Goal: Information Seeking & Learning: Learn about a topic

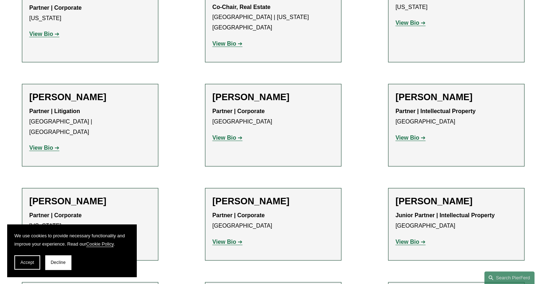
scroll to position [4466, 0]
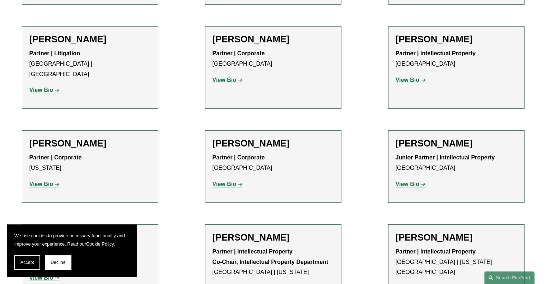
click at [410, 284] on strong "View Bio" at bounding box center [408, 288] width 24 height 6
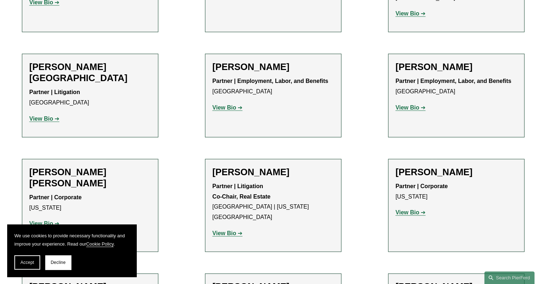
scroll to position [4316, 0]
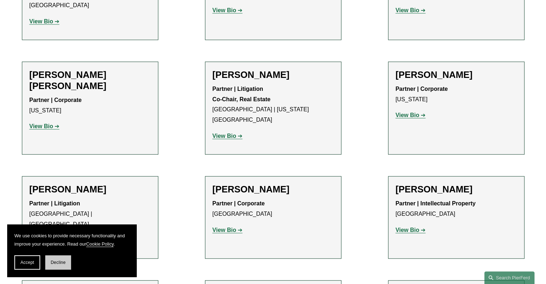
click at [52, 265] on span "Decline" at bounding box center [58, 262] width 15 height 5
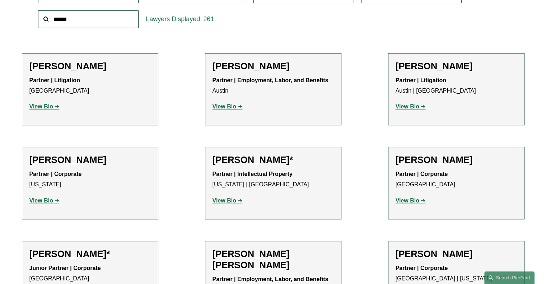
scroll to position [0, 0]
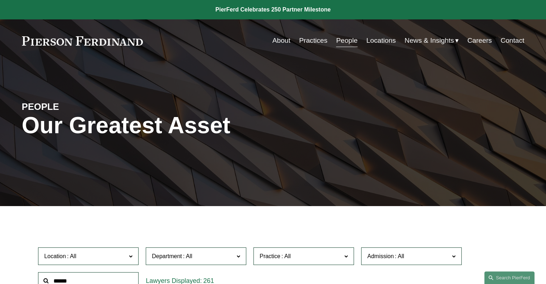
click at [310, 40] on link "Practices" at bounding box center [313, 41] width 28 height 14
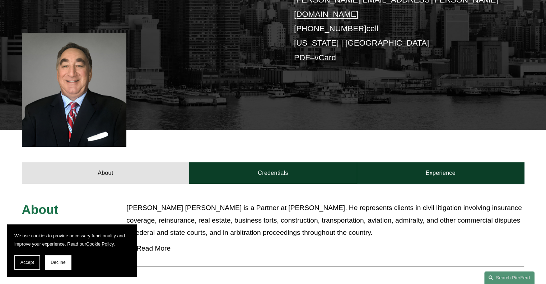
scroll to position [179, 0]
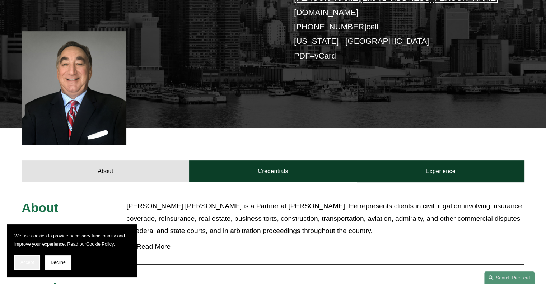
click at [17, 260] on button "Accept" at bounding box center [27, 262] width 26 height 14
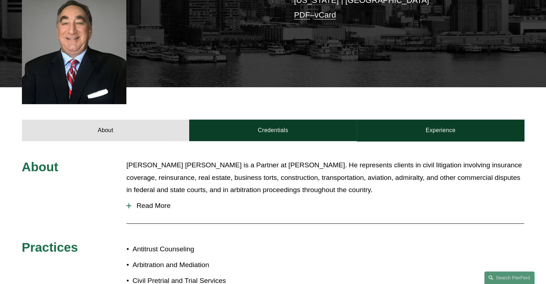
scroll to position [241, 0]
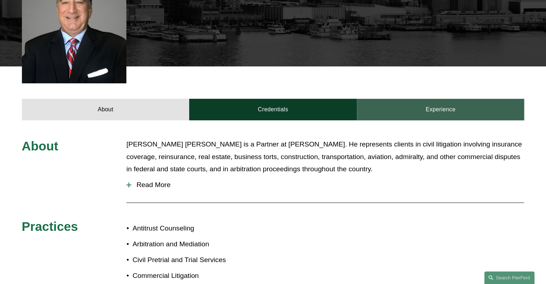
click at [442, 99] on link "Experience" at bounding box center [441, 110] width 168 height 22
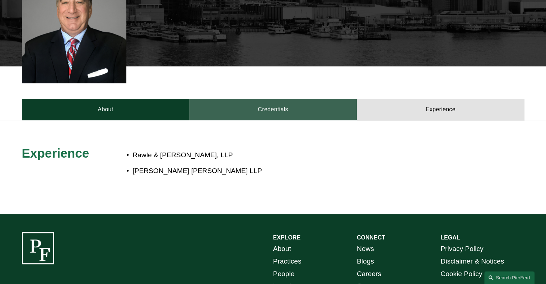
click at [267, 99] on link "Credentials" at bounding box center [273, 110] width 168 height 22
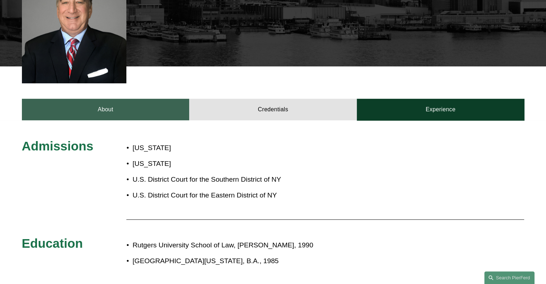
click at [129, 99] on link "About" at bounding box center [106, 110] width 168 height 22
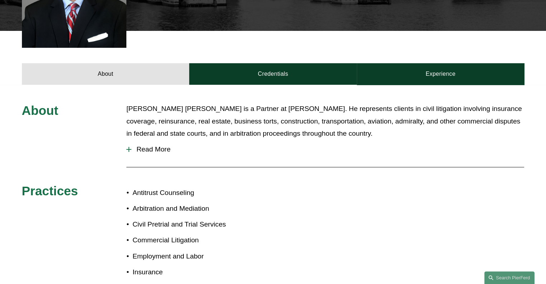
scroll to position [260, 0]
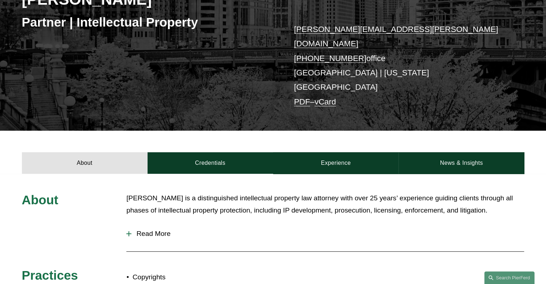
scroll to position [98, 0]
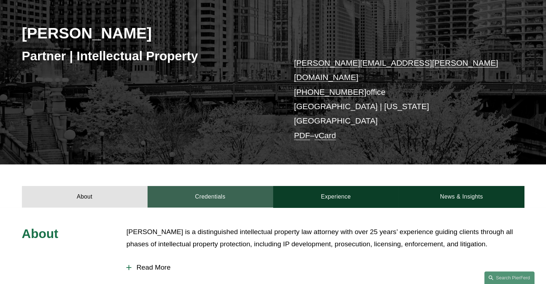
click at [224, 186] on link "Credentials" at bounding box center [211, 197] width 126 height 22
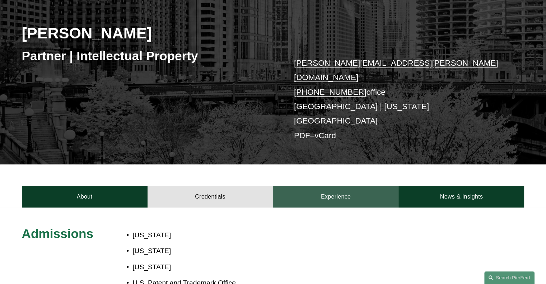
click at [338, 186] on link "Experience" at bounding box center [336, 197] width 126 height 22
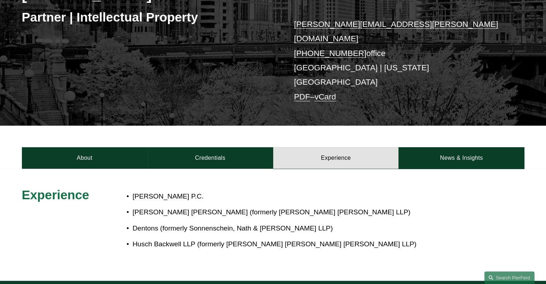
scroll to position [124, 0]
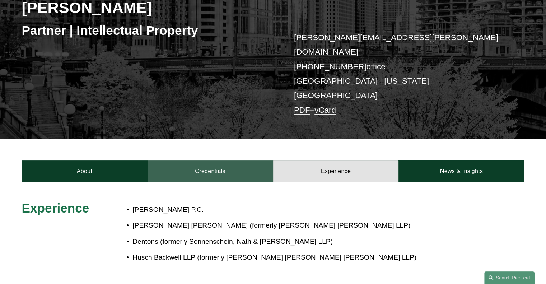
click at [208, 161] on link "Credentials" at bounding box center [211, 172] width 126 height 22
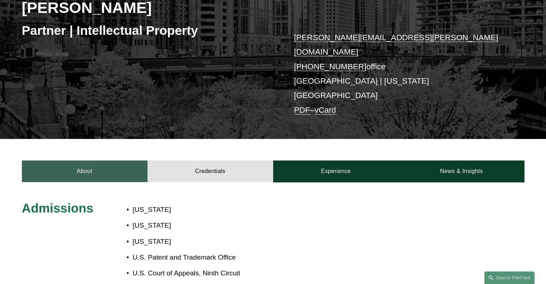
click at [93, 161] on link "About" at bounding box center [85, 172] width 126 height 22
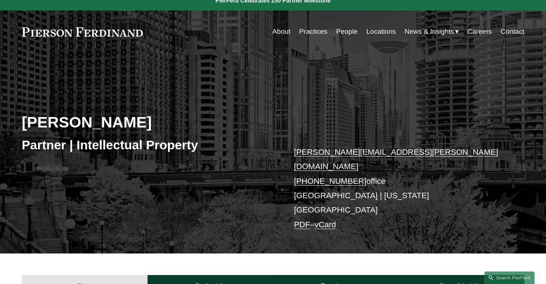
scroll to position [0, 0]
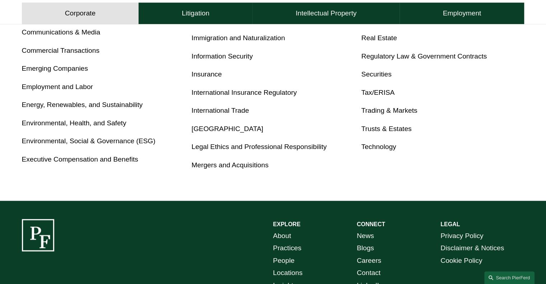
scroll to position [421, 0]
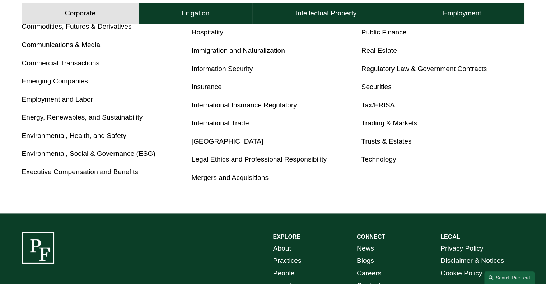
click at [371, 107] on link "Tax/ERISA" at bounding box center [377, 105] width 33 height 8
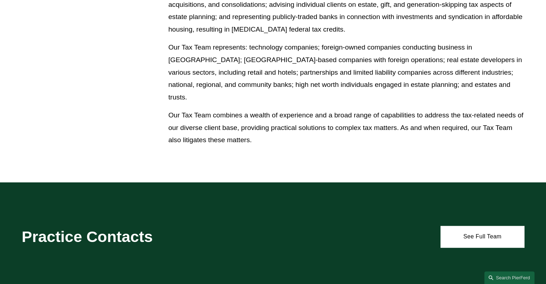
scroll to position [472, 0]
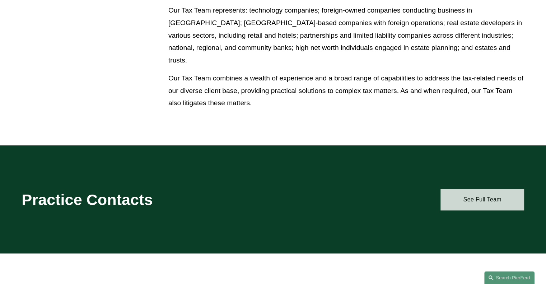
click at [458, 195] on link "See Full Team" at bounding box center [483, 200] width 84 height 22
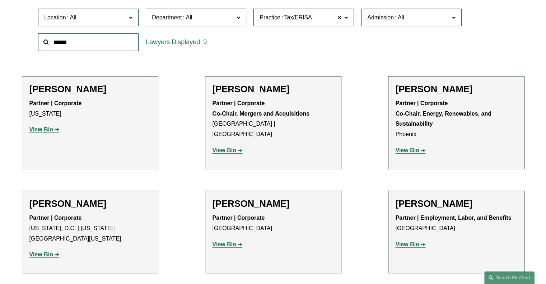
scroll to position [210, 0]
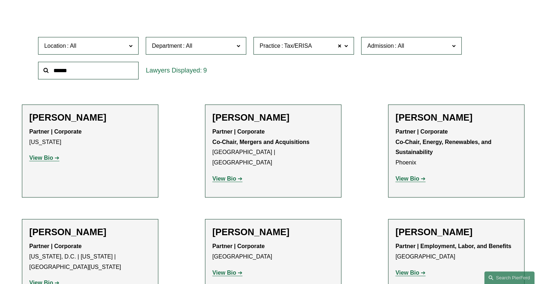
click at [228, 176] on strong "View Bio" at bounding box center [225, 179] width 24 height 6
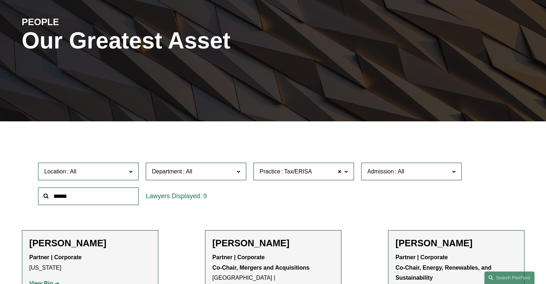
scroll to position [83, 0]
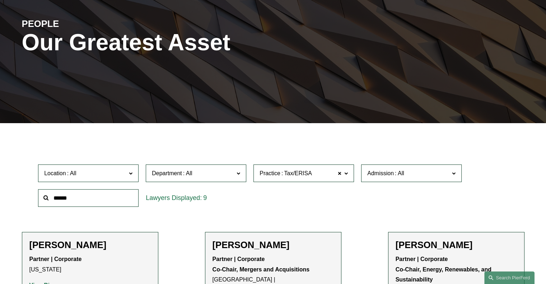
click at [344, 175] on label "Practice Tax/ERISA" at bounding box center [304, 173] width 101 height 18
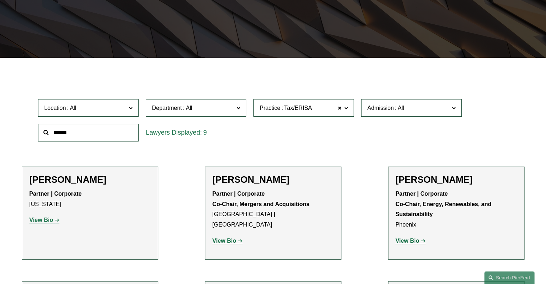
scroll to position [167, 0]
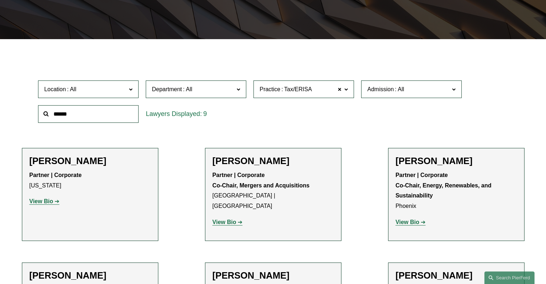
drag, startPoint x: 353, startPoint y: 103, endPoint x: 353, endPoint y: 113, distance: 10.1
click at [0, 0] on ul "All Antitrust Counseling Appellate Arbitration and Mediation Banking and Financ…" at bounding box center [0, 0] width 0 height 0
click at [339, 90] on span at bounding box center [340, 89] width 4 height 9
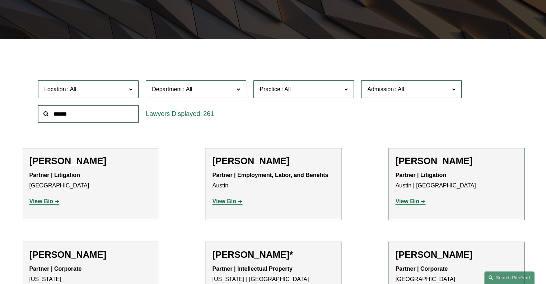
click at [305, 88] on span "Practice" at bounding box center [301, 89] width 82 height 10
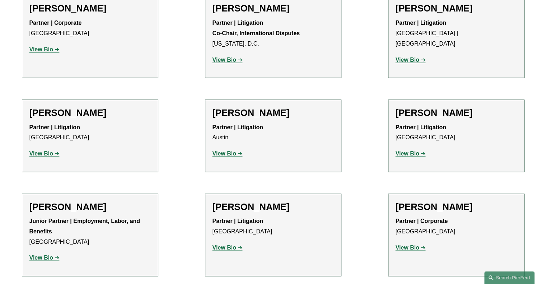
scroll to position [1412, 0]
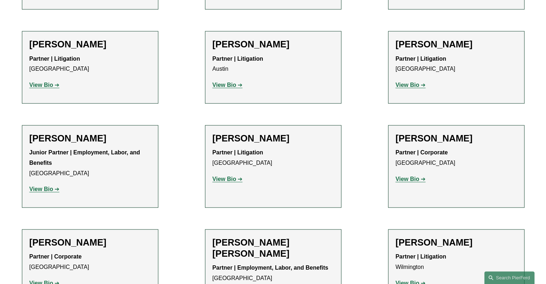
click at [226, 176] on strong "View Bio" at bounding box center [225, 179] width 24 height 6
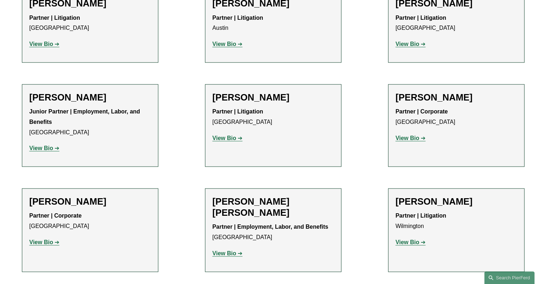
click at [406, 239] on strong "View Bio" at bounding box center [408, 242] width 24 height 6
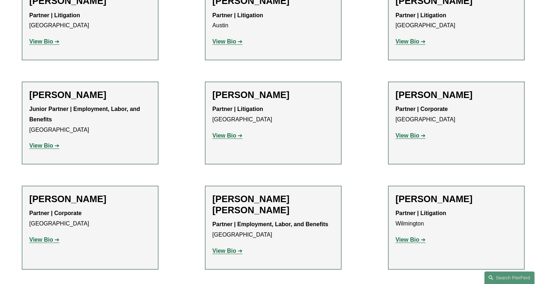
scroll to position [1592, 0]
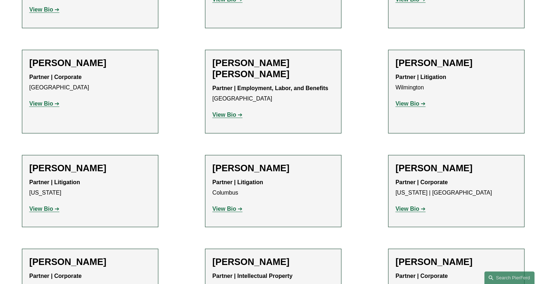
click at [227, 206] on strong "View Bio" at bounding box center [225, 209] width 24 height 6
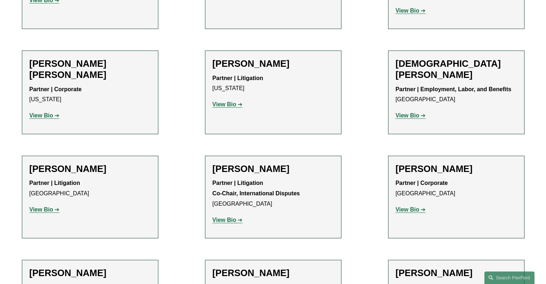
scroll to position [1982, 0]
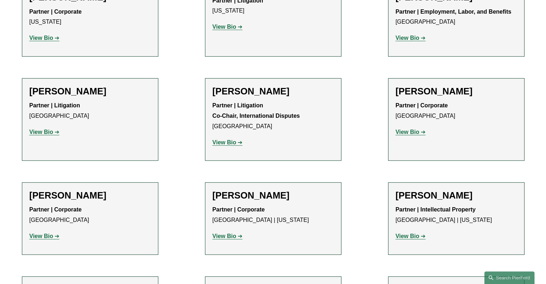
click at [47, 129] on strong "View Bio" at bounding box center [41, 132] width 24 height 6
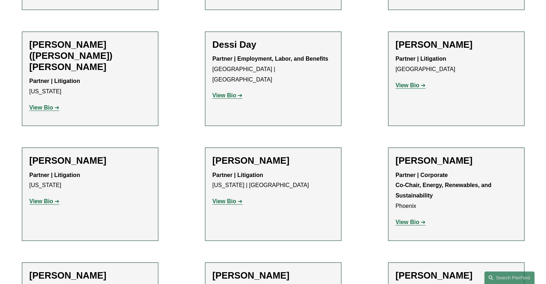
scroll to position [2392, 0]
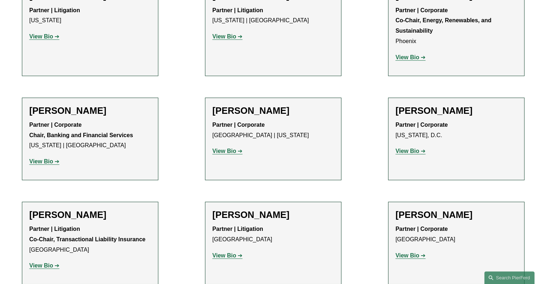
click at [408, 148] on strong "View Bio" at bounding box center [408, 151] width 24 height 6
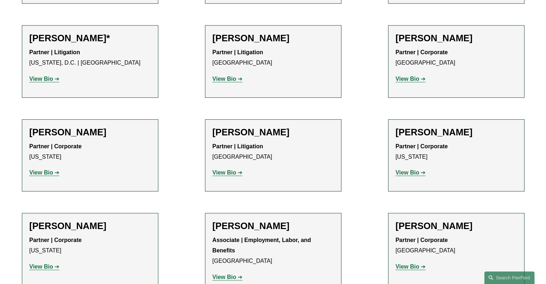
scroll to position [3365, 0]
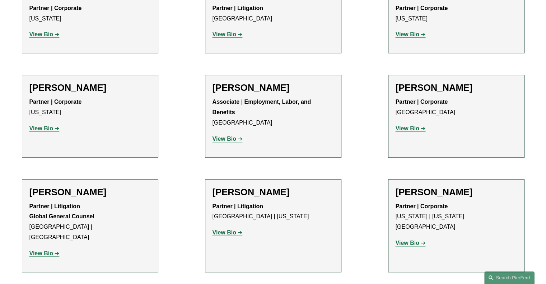
scroll to position [3552, 0]
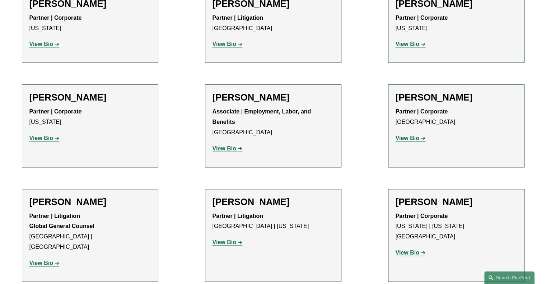
click at [231, 239] on strong "View Bio" at bounding box center [225, 242] width 24 height 6
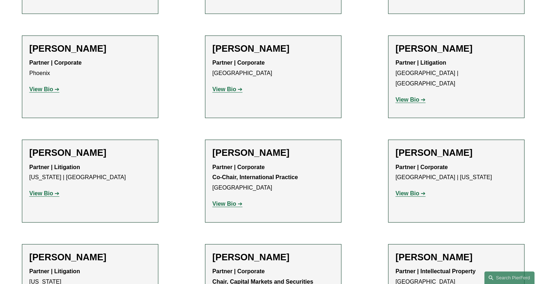
scroll to position [4971, 0]
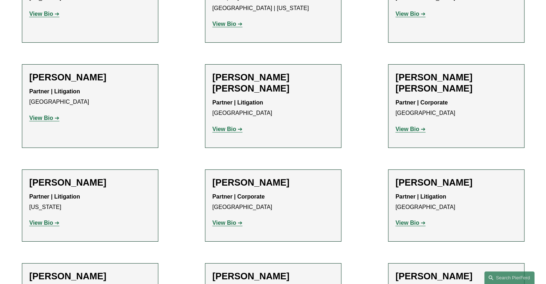
scroll to position [5236, 0]
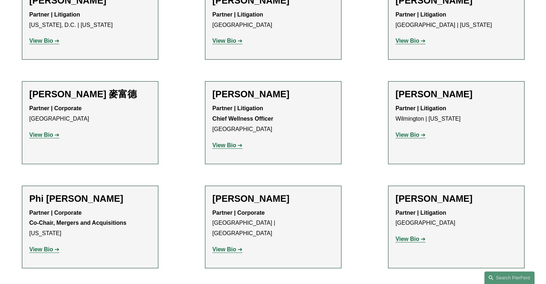
scroll to position [5995, 0]
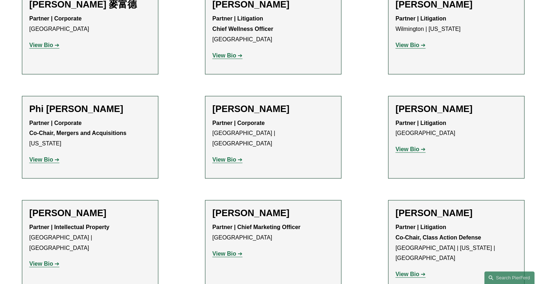
scroll to position [6114, 0]
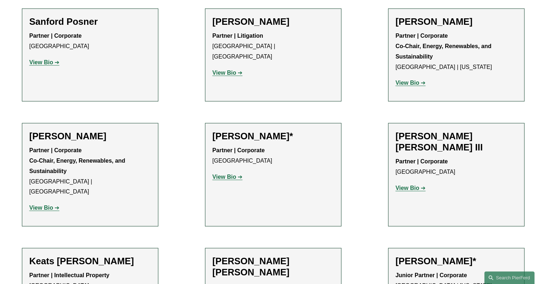
scroll to position [6951, 0]
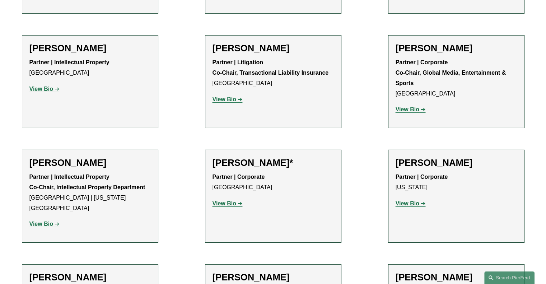
scroll to position [7885, 0]
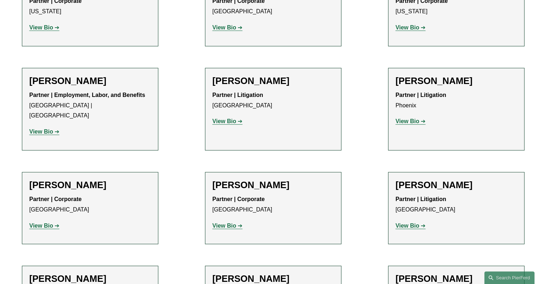
scroll to position [8460, 0]
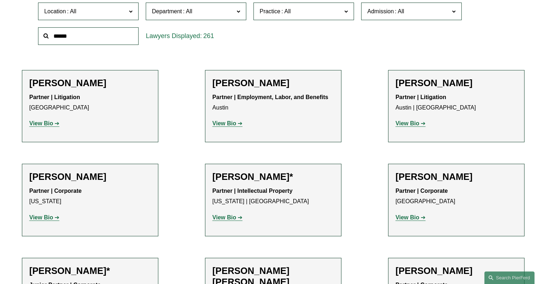
scroll to position [0, 0]
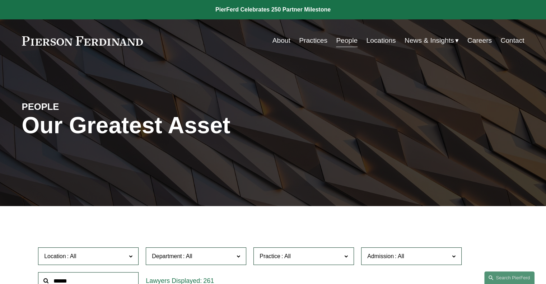
click at [350, 42] on link "People" at bounding box center [347, 41] width 22 height 14
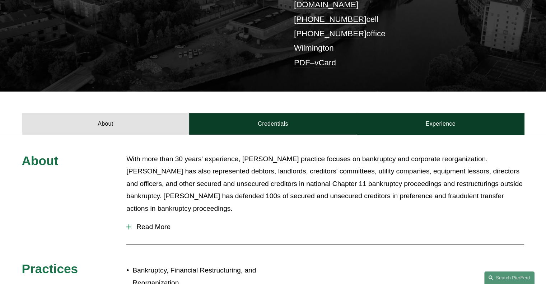
scroll to position [185, 0]
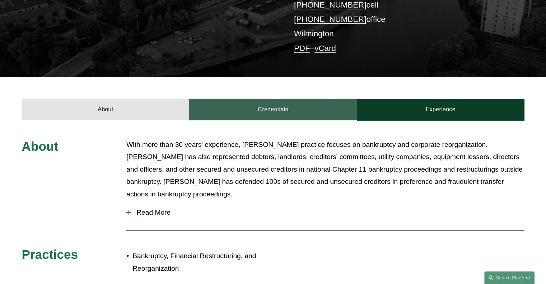
click at [292, 99] on link "Credentials" at bounding box center [273, 110] width 168 height 22
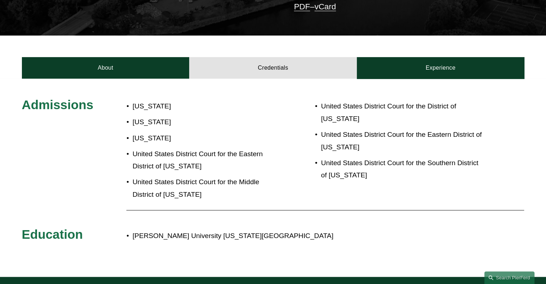
scroll to position [205, 0]
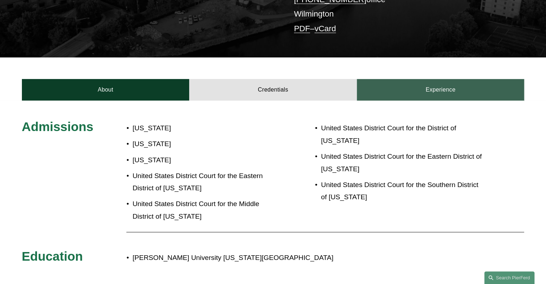
click at [459, 79] on link "Experience" at bounding box center [441, 90] width 168 height 22
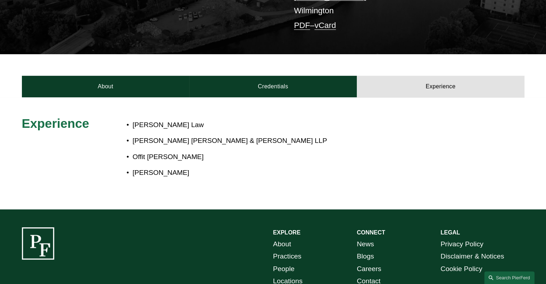
scroll to position [181, 0]
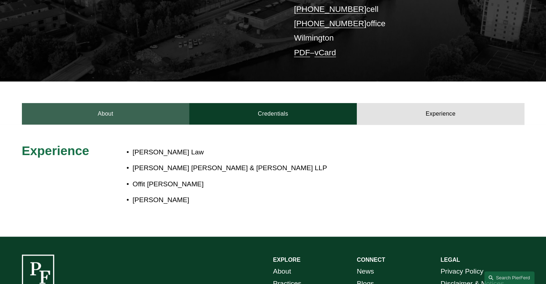
click at [112, 107] on link "About" at bounding box center [106, 114] width 168 height 22
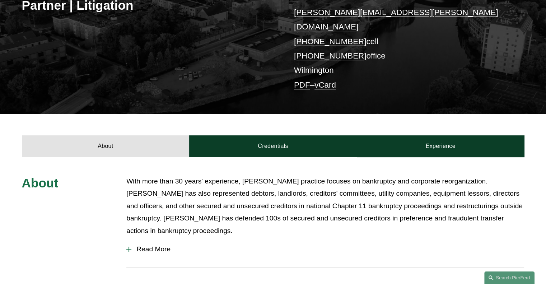
scroll to position [126, 0]
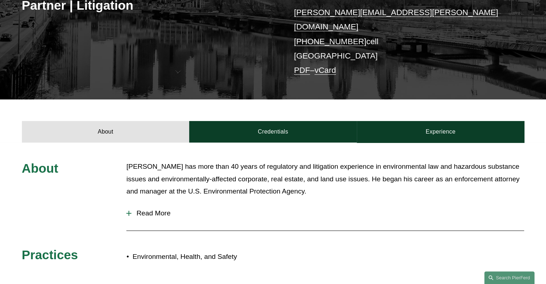
scroll to position [158, 0]
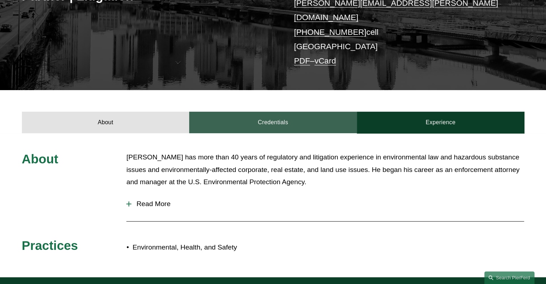
click at [331, 125] on link "Credentials" at bounding box center [273, 123] width 168 height 22
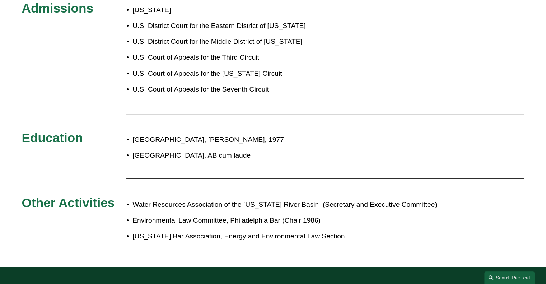
scroll to position [172, 0]
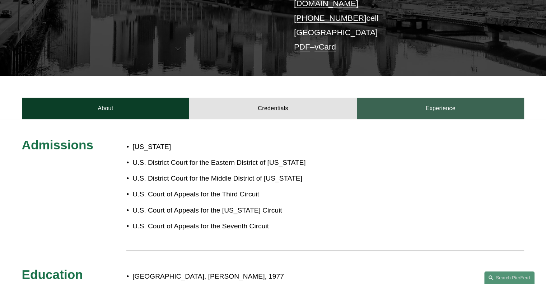
click at [412, 101] on link "Experience" at bounding box center [441, 109] width 168 height 22
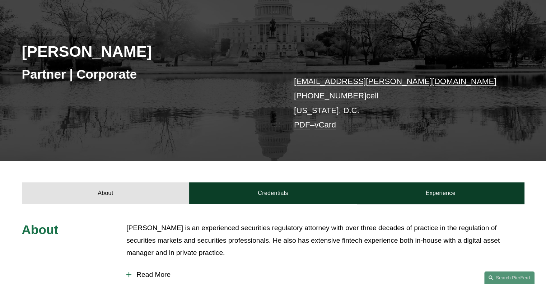
scroll to position [86, 0]
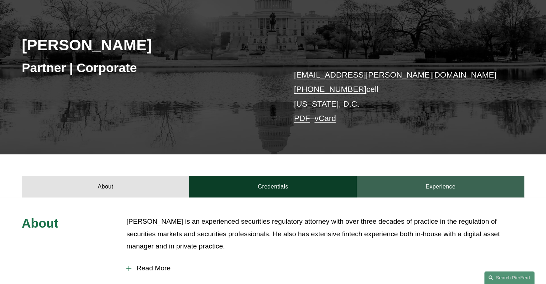
click at [423, 179] on link "Experience" at bounding box center [441, 187] width 168 height 22
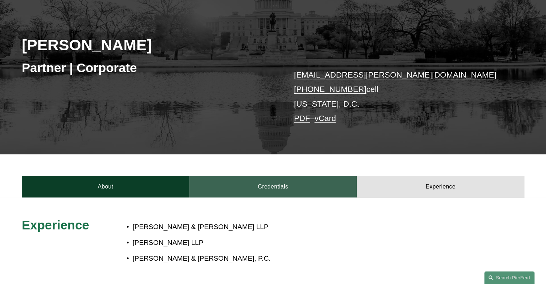
click at [297, 194] on link "Credentials" at bounding box center [273, 187] width 168 height 22
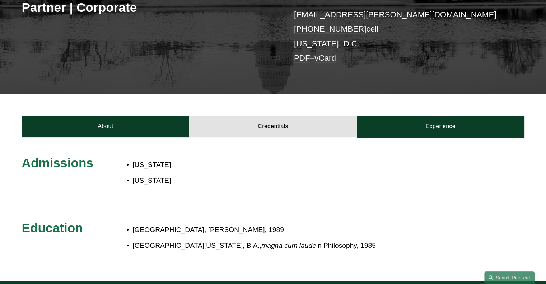
scroll to position [152, 0]
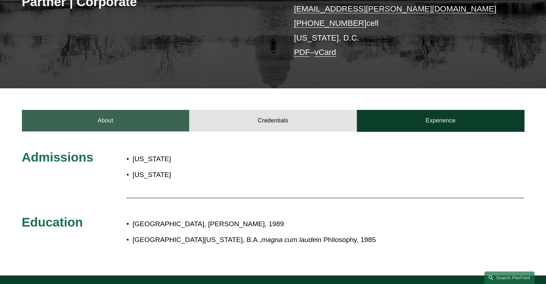
click at [108, 124] on link "About" at bounding box center [106, 121] width 168 height 22
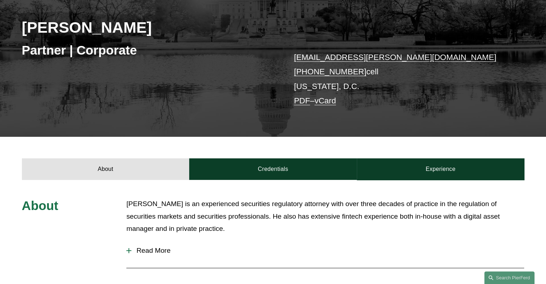
scroll to position [91, 0]
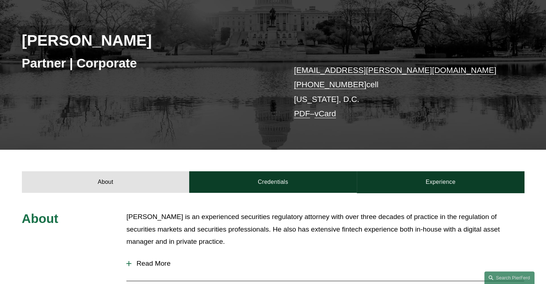
click at [75, 66] on h3 "Partner | Corporate" at bounding box center [147, 63] width 251 height 16
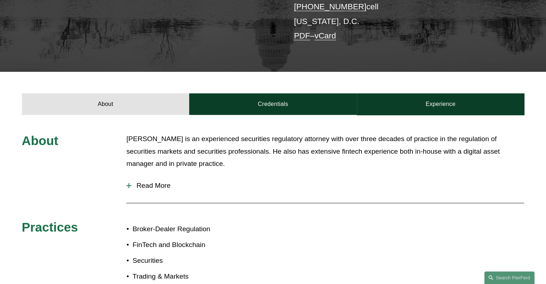
scroll to position [118, 0]
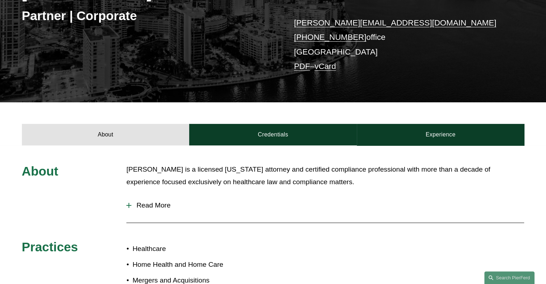
scroll to position [151, 0]
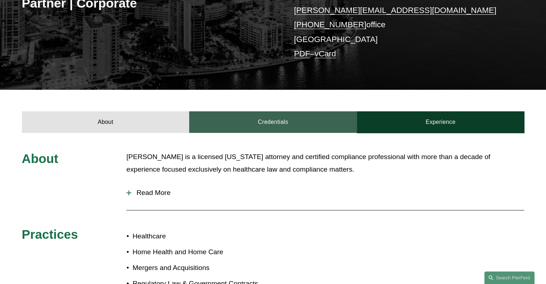
click at [316, 122] on link "Credentials" at bounding box center [273, 122] width 168 height 22
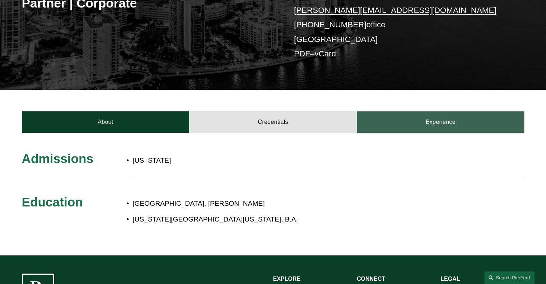
click at [384, 122] on link "Experience" at bounding box center [441, 122] width 168 height 22
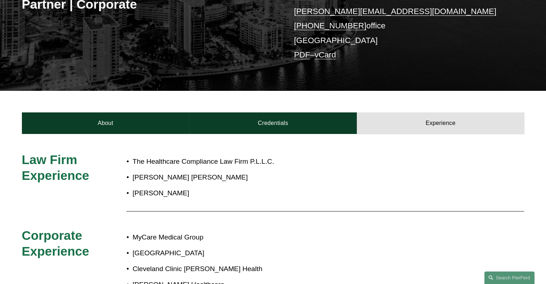
scroll to position [129, 0]
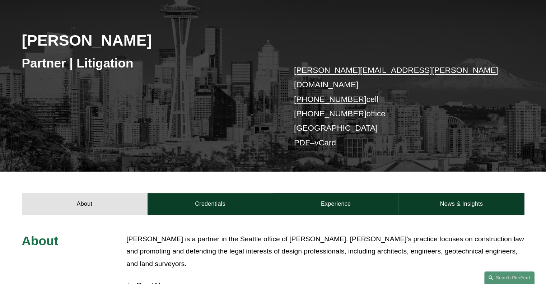
scroll to position [126, 0]
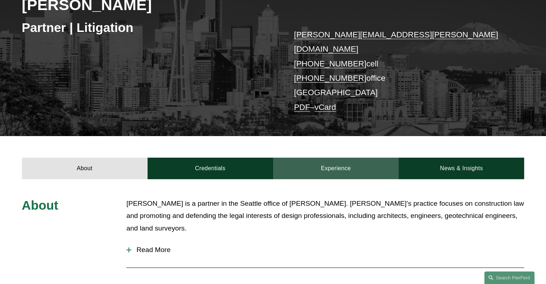
click at [367, 158] on link "Experience" at bounding box center [336, 169] width 126 height 22
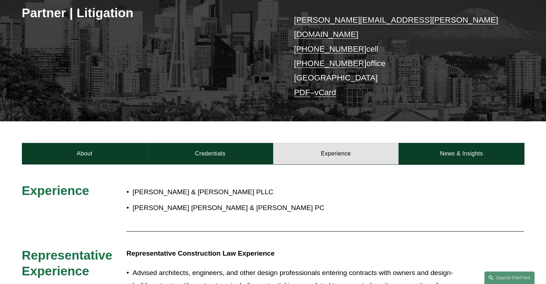
scroll to position [161, 0]
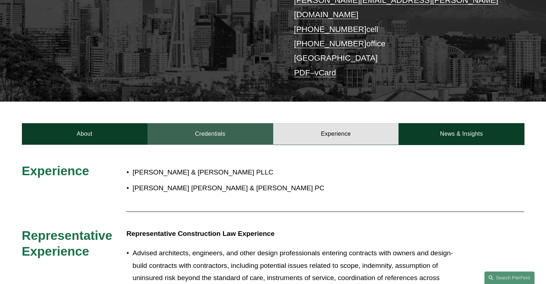
click at [218, 123] on link "Credentials" at bounding box center [211, 134] width 126 height 22
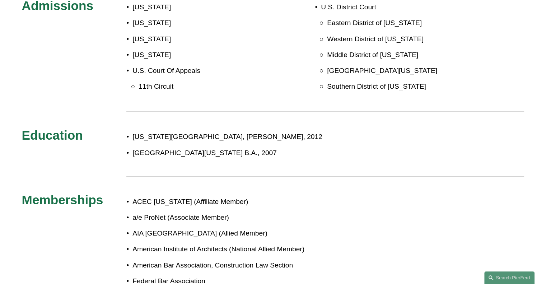
scroll to position [339, 0]
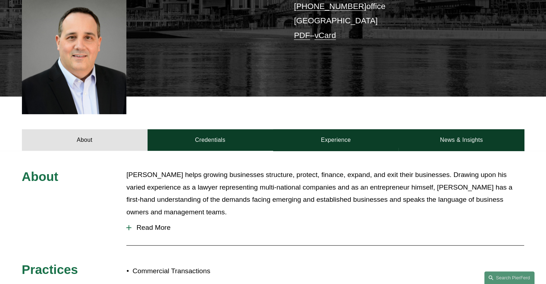
scroll to position [208, 0]
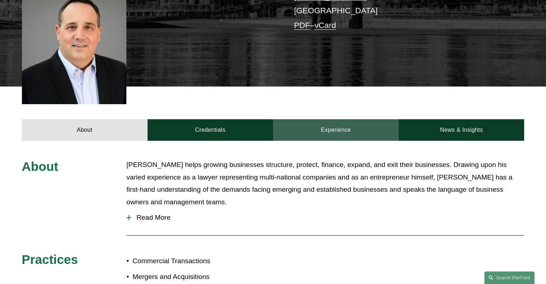
click at [366, 119] on link "Experience" at bounding box center [336, 130] width 126 height 22
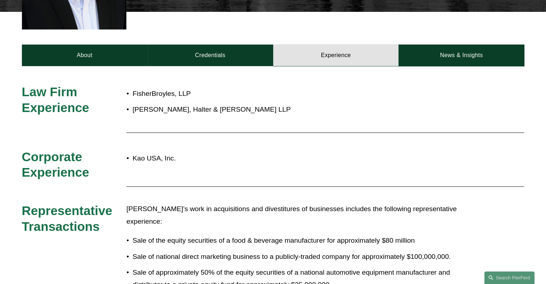
scroll to position [297, 0]
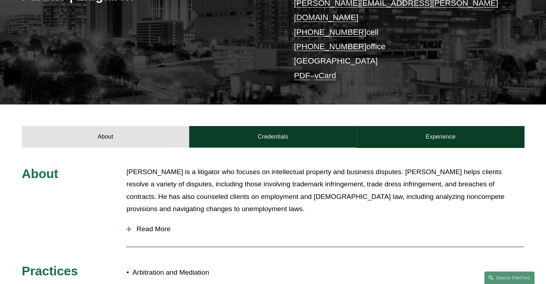
scroll to position [173, 0]
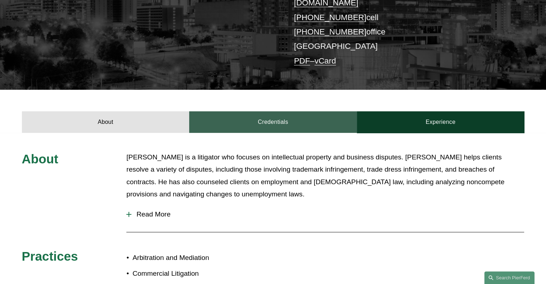
click at [312, 117] on link "Credentials" at bounding box center [273, 122] width 168 height 22
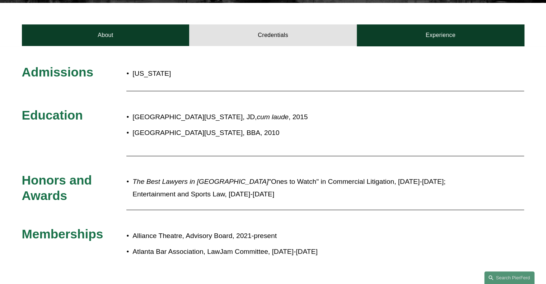
scroll to position [266, 0]
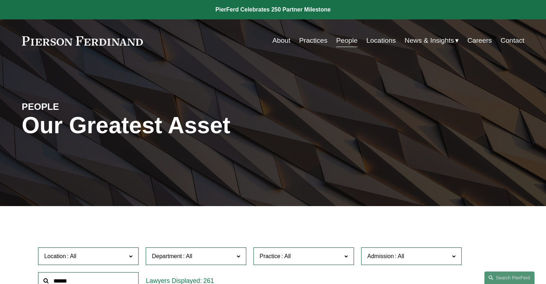
click at [313, 38] on link "Practices" at bounding box center [313, 41] width 28 height 14
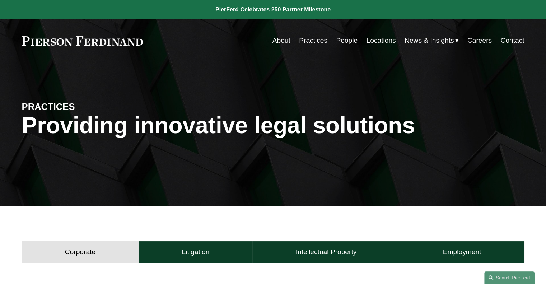
click at [60, 254] on button "Corporate" at bounding box center [80, 252] width 117 height 22
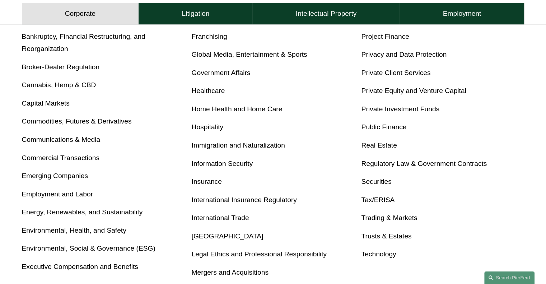
scroll to position [336, 0]
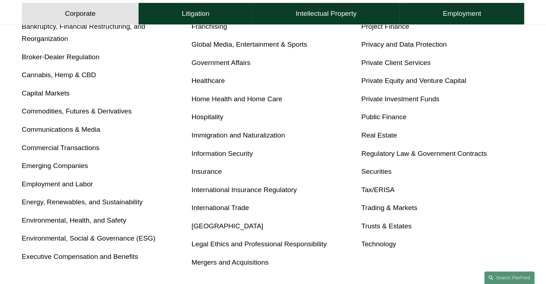
click at [235, 264] on link "Mergers and Acquisitions" at bounding box center [230, 263] width 77 height 8
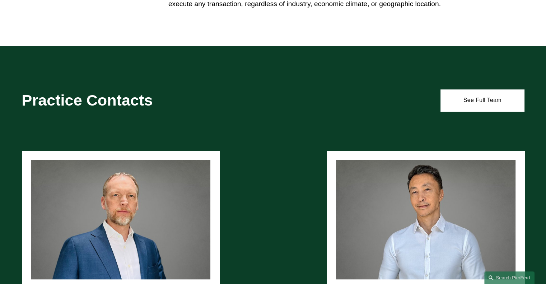
scroll to position [428, 0]
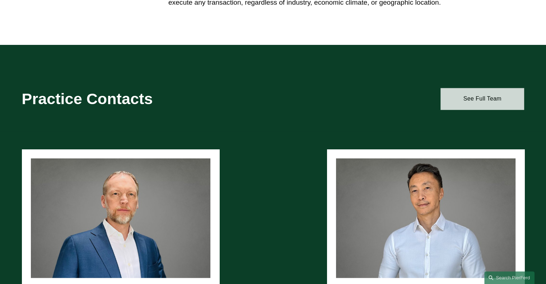
click at [467, 99] on link "See Full Team" at bounding box center [483, 99] width 84 height 22
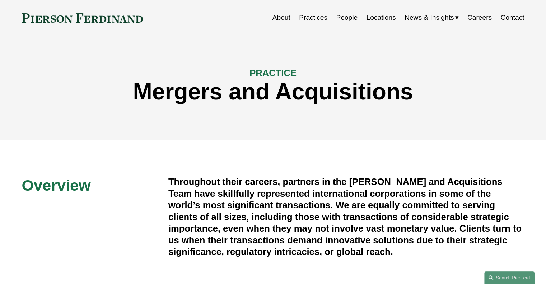
scroll to position [0, 0]
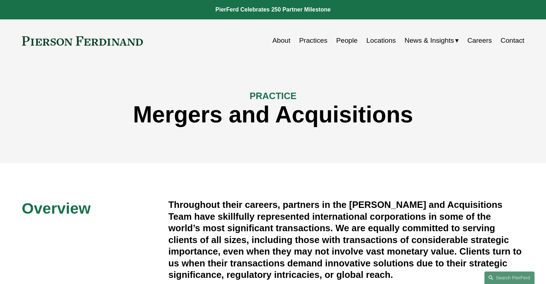
click at [309, 40] on link "Practices" at bounding box center [313, 41] width 28 height 14
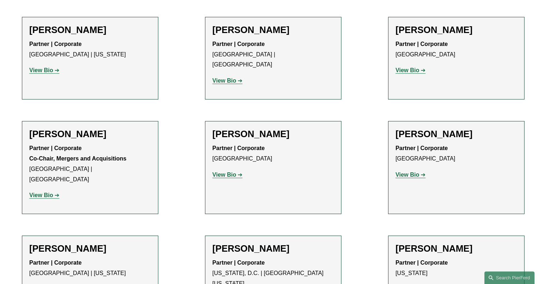
scroll to position [317, 0]
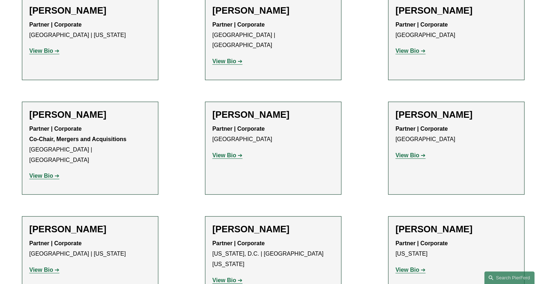
click at [406, 53] on strong "View Bio" at bounding box center [408, 51] width 24 height 6
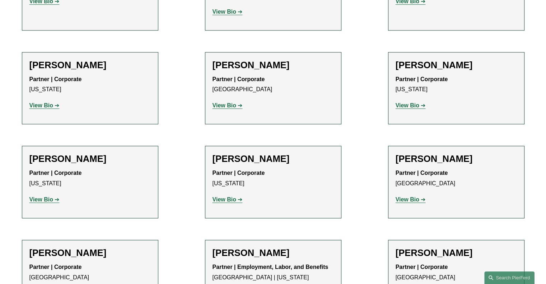
scroll to position [621, 0]
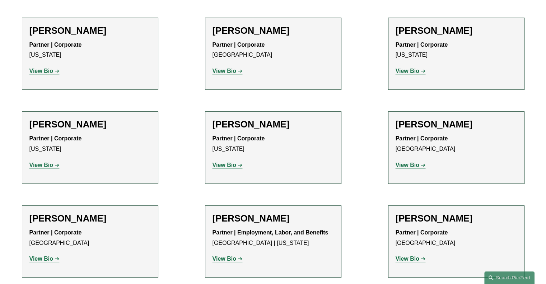
click at [402, 162] on strong "View Bio" at bounding box center [408, 165] width 24 height 6
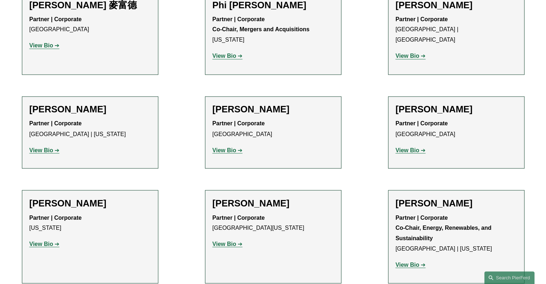
scroll to position [1234, 0]
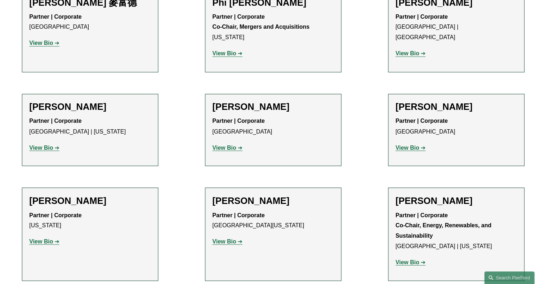
click at [37, 238] on strong "View Bio" at bounding box center [41, 241] width 24 height 6
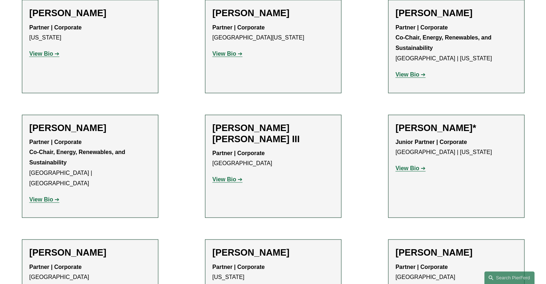
scroll to position [1468, 0]
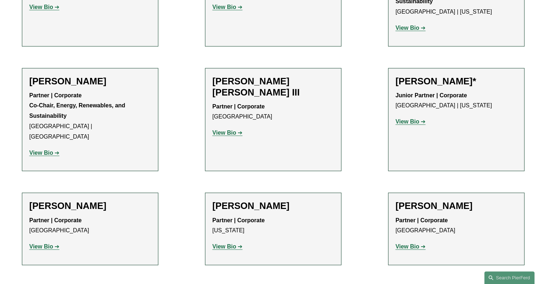
click at [222, 243] on strong "View Bio" at bounding box center [225, 246] width 24 height 6
click at [405, 243] on strong "View Bio" at bounding box center [408, 246] width 24 height 6
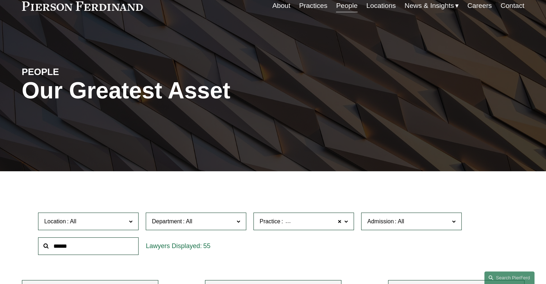
scroll to position [229, 0]
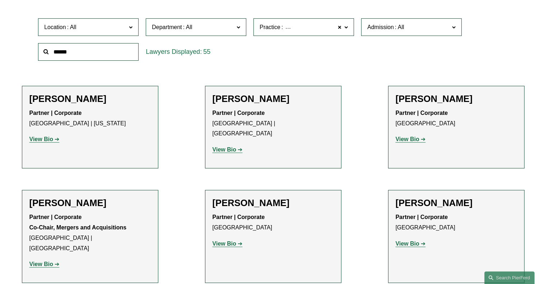
click at [239, 28] on span at bounding box center [239, 26] width 4 height 9
click at [0, 0] on link "Litigation" at bounding box center [0, 0] width 0 height 0
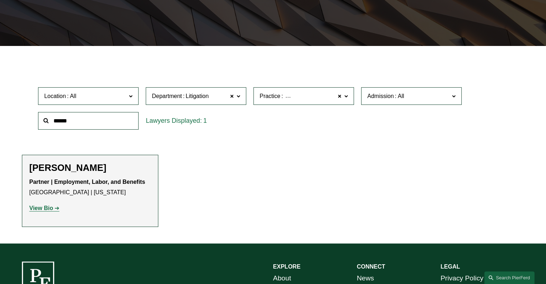
scroll to position [127, 0]
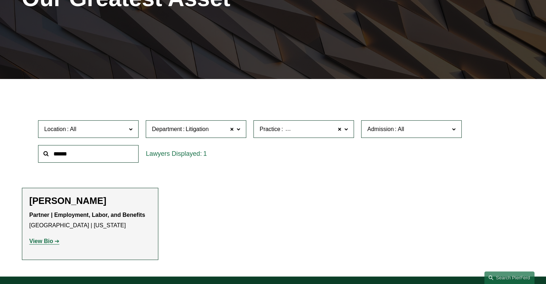
click at [449, 130] on span "Admission" at bounding box center [408, 129] width 82 height 10
click at [340, 130] on span at bounding box center [340, 129] width 4 height 9
click at [348, 130] on span at bounding box center [346, 128] width 4 height 9
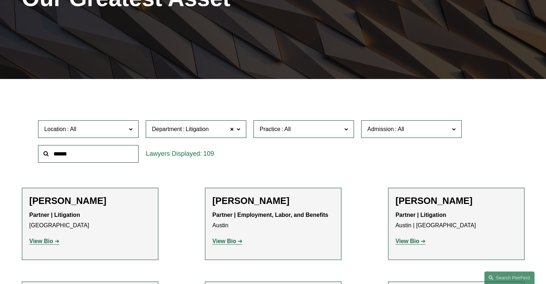
click at [208, 163] on div "109" at bounding box center [196, 153] width 108 height 25
click at [118, 201] on h2 "Katie Ackels" at bounding box center [89, 200] width 121 height 11
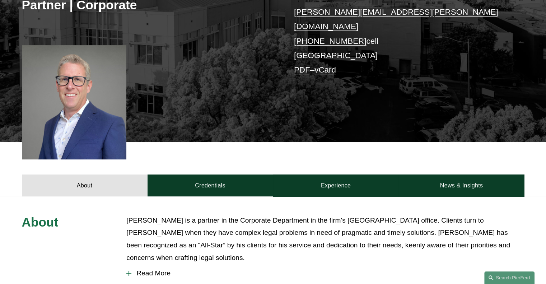
scroll to position [157, 0]
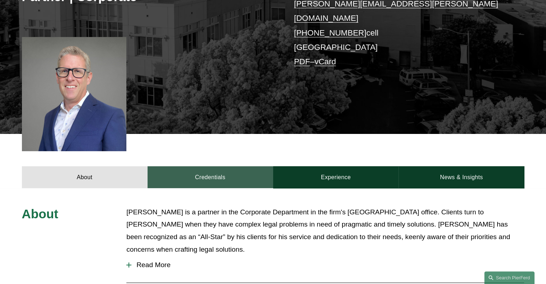
click at [198, 176] on link "Credentials" at bounding box center [211, 177] width 126 height 22
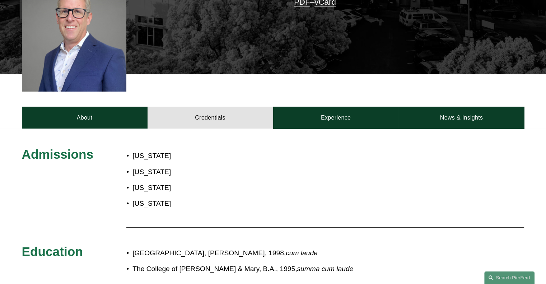
scroll to position [238, 0]
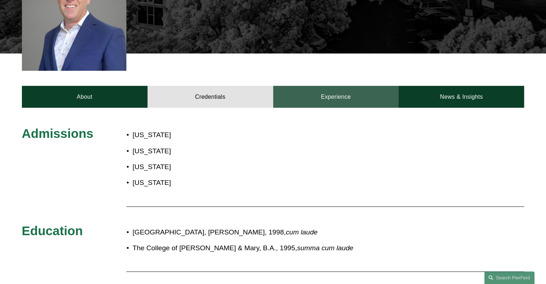
click at [328, 95] on link "Experience" at bounding box center [336, 97] width 126 height 22
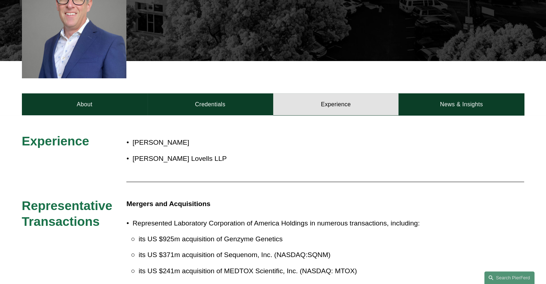
scroll to position [133, 0]
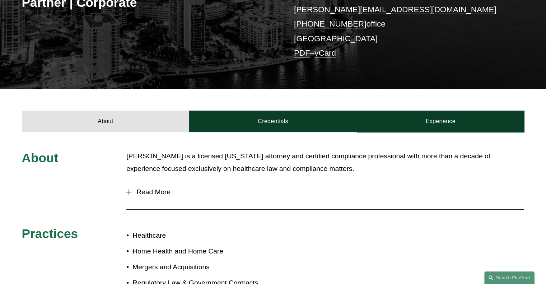
scroll to position [168, 0]
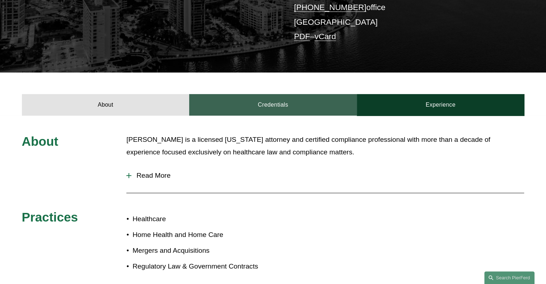
click at [300, 106] on link "Credentials" at bounding box center [273, 105] width 168 height 22
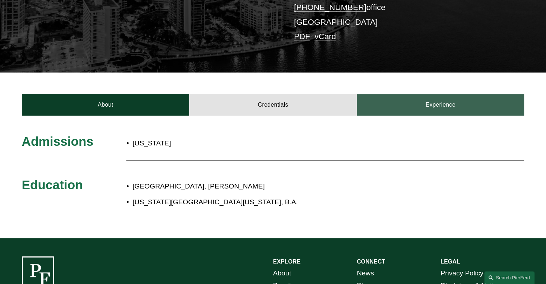
click at [450, 105] on link "Experience" at bounding box center [441, 105] width 168 height 22
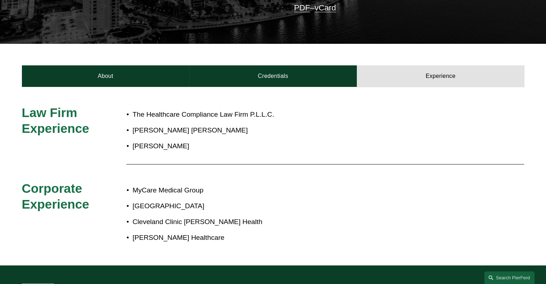
scroll to position [136, 0]
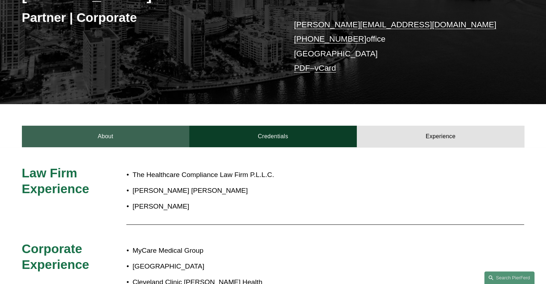
click at [113, 136] on link "About" at bounding box center [106, 137] width 168 height 22
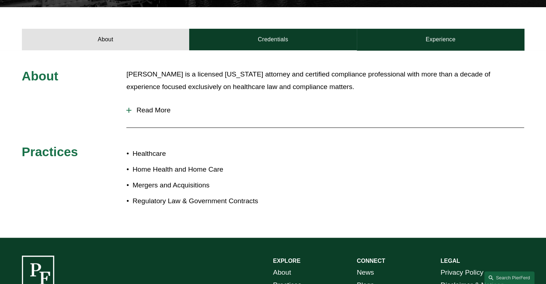
scroll to position [233, 0]
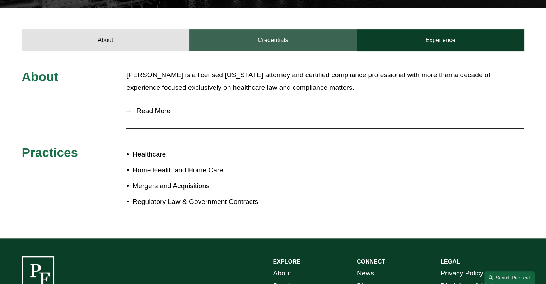
click at [258, 38] on link "Credentials" at bounding box center [273, 40] width 168 height 22
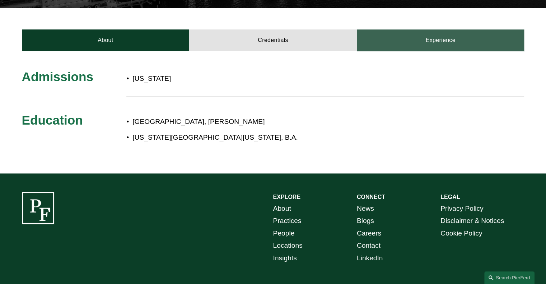
click at [417, 39] on link "Experience" at bounding box center [441, 40] width 168 height 22
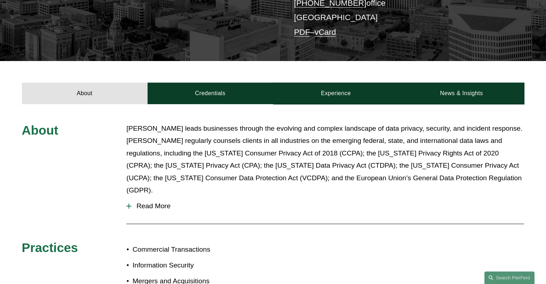
scroll to position [209, 0]
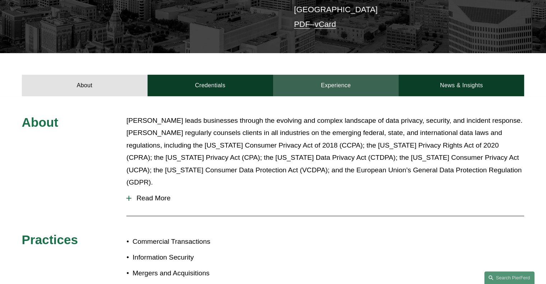
click at [350, 75] on link "Experience" at bounding box center [336, 86] width 126 height 22
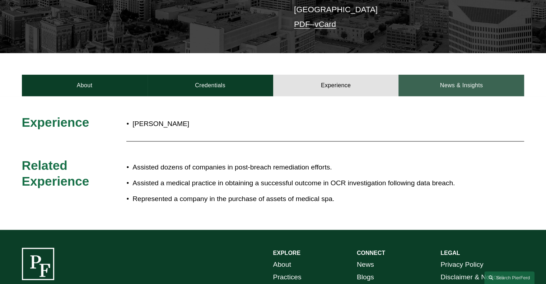
click at [471, 78] on link "News & Insights" at bounding box center [462, 86] width 126 height 22
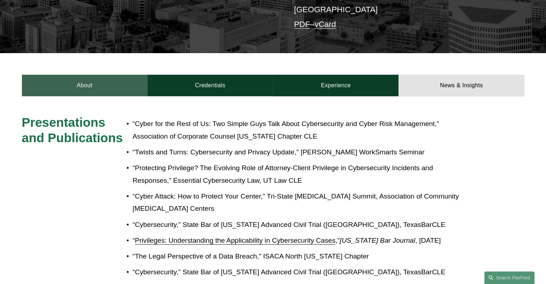
click at [74, 76] on link "About" at bounding box center [85, 86] width 126 height 22
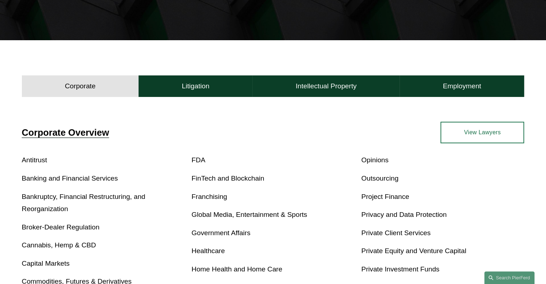
scroll to position [190, 0]
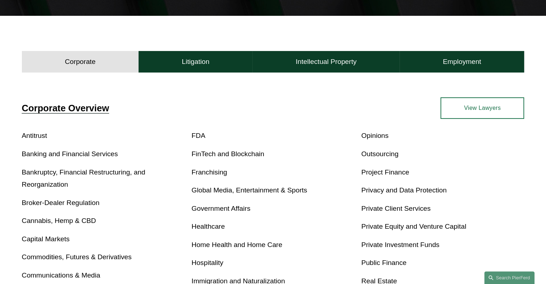
click at [32, 139] on link "Antitrust" at bounding box center [34, 136] width 25 height 8
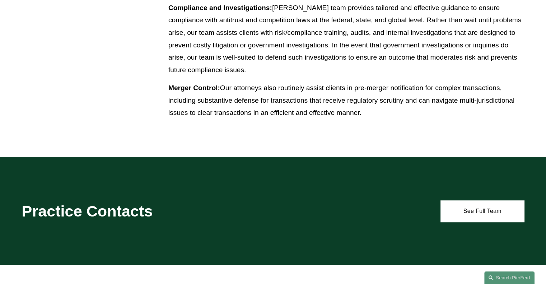
scroll to position [406, 0]
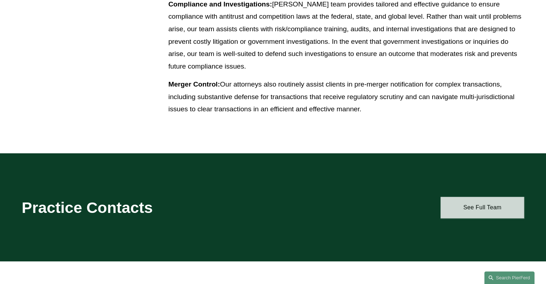
click at [472, 210] on link "See Full Team" at bounding box center [483, 208] width 84 height 22
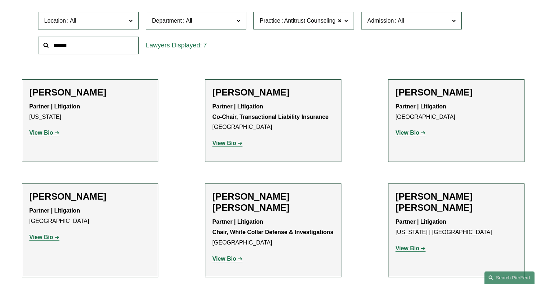
scroll to position [237, 0]
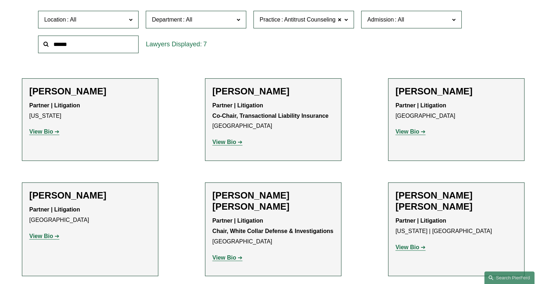
click at [406, 244] on strong "View Bio" at bounding box center [408, 247] width 24 height 6
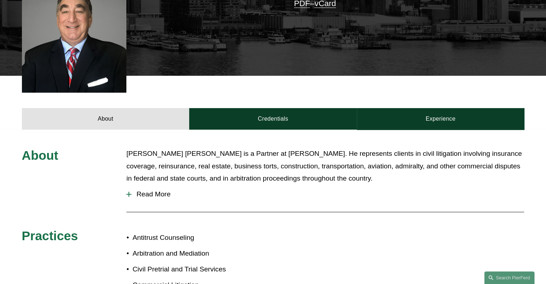
scroll to position [190, 0]
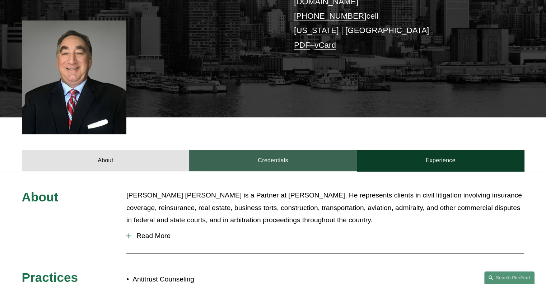
click at [297, 150] on link "Credentials" at bounding box center [273, 161] width 168 height 22
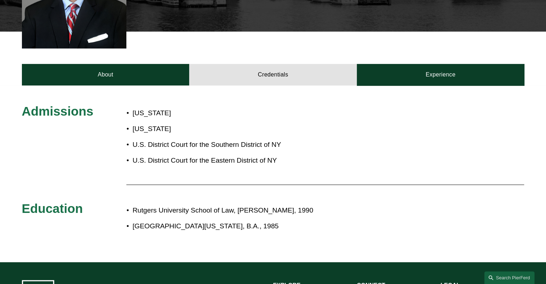
scroll to position [179, 0]
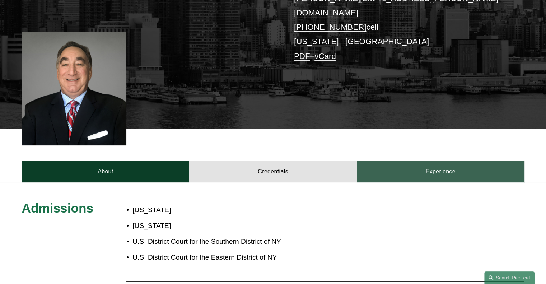
click at [430, 161] on link "Experience" at bounding box center [441, 172] width 168 height 22
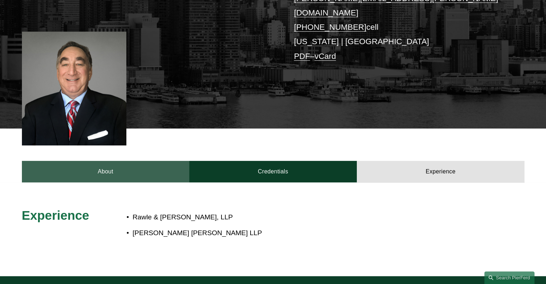
click at [113, 161] on link "About" at bounding box center [106, 172] width 168 height 22
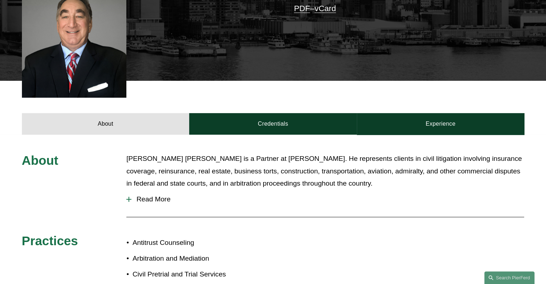
scroll to position [259, 0]
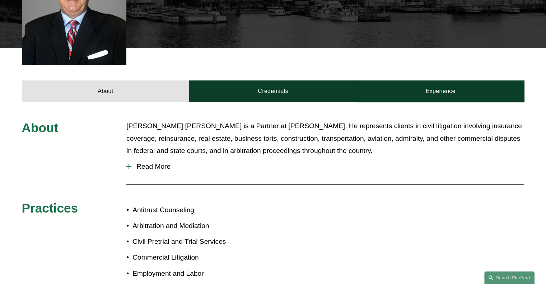
click at [152, 163] on span "Read More" at bounding box center [327, 167] width 393 height 8
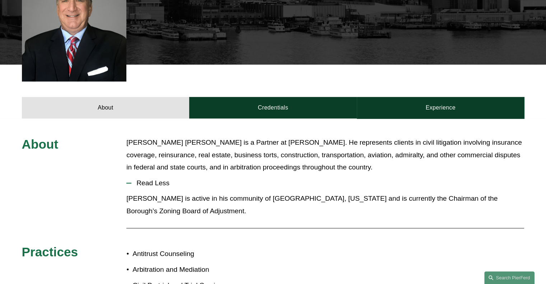
scroll to position [238, 0]
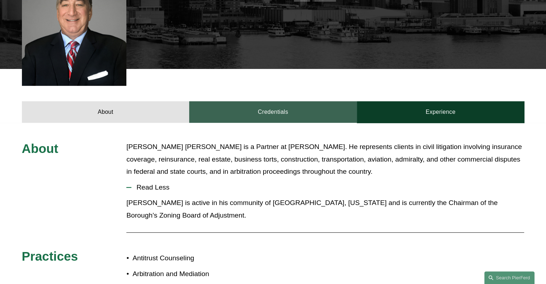
click at [239, 101] on link "Credentials" at bounding box center [273, 112] width 168 height 22
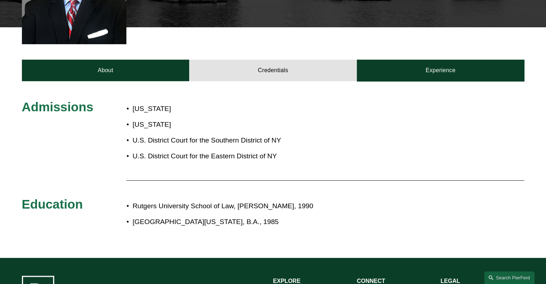
scroll to position [278, 0]
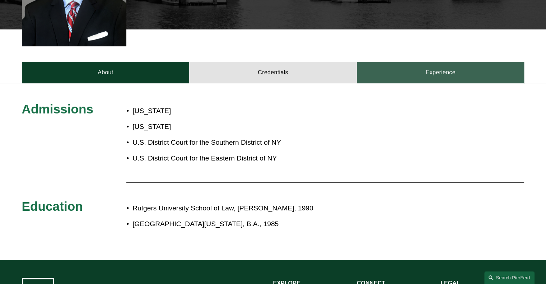
click at [427, 62] on link "Experience" at bounding box center [441, 73] width 168 height 22
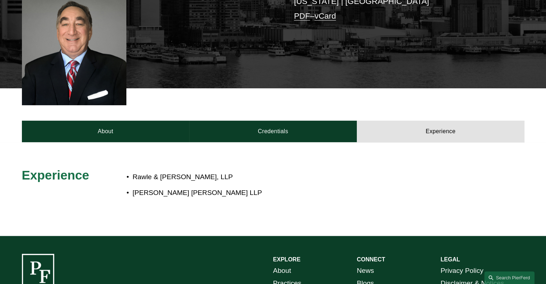
scroll to position [218, 0]
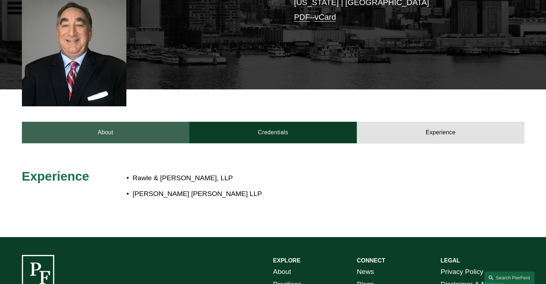
click at [99, 122] on link "About" at bounding box center [106, 133] width 168 height 22
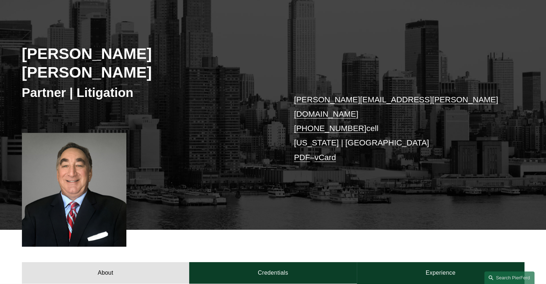
scroll to position [62, 0]
